Goal: Information Seeking & Learning: Learn about a topic

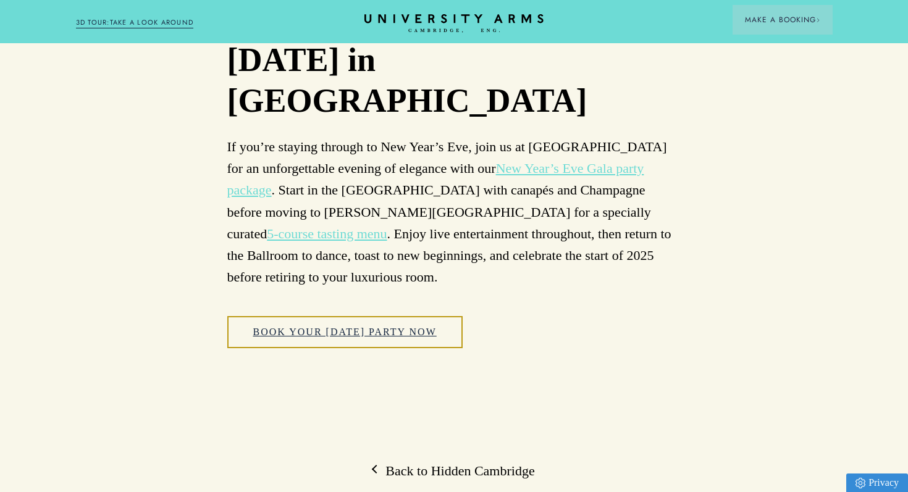
scroll to position [7974, 0]
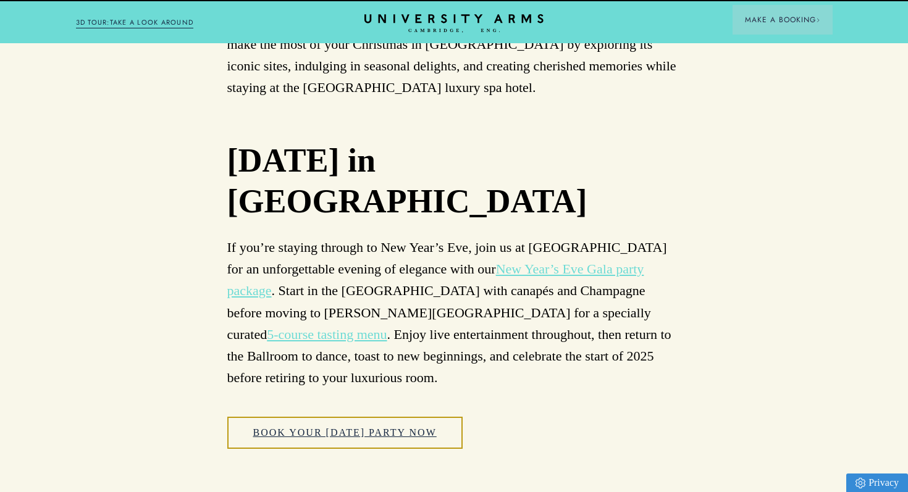
scroll to position [7772, 0]
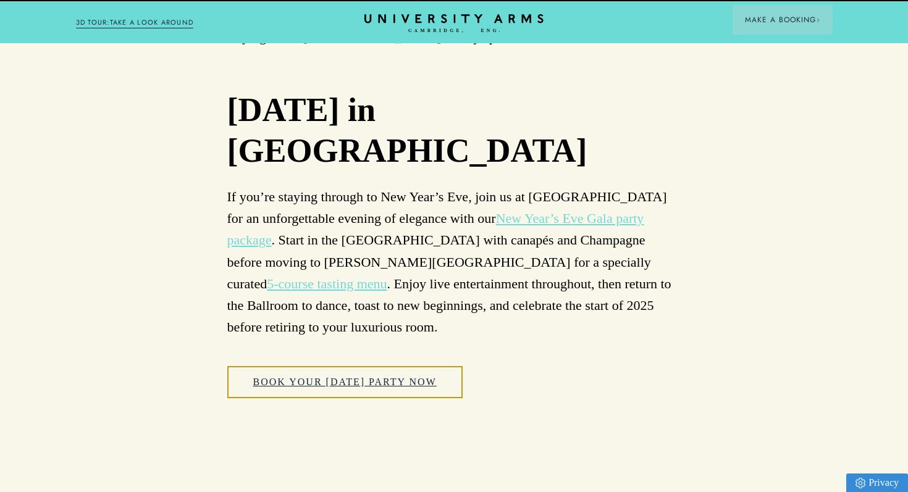
scroll to position [7930, 0]
